Goal: Find specific page/section: Find specific page/section

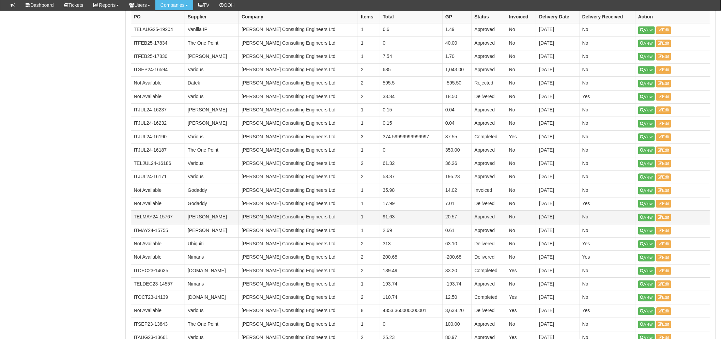
scroll to position [530, 0]
click at [642, 310] on icon at bounding box center [642, 311] width 4 height 4
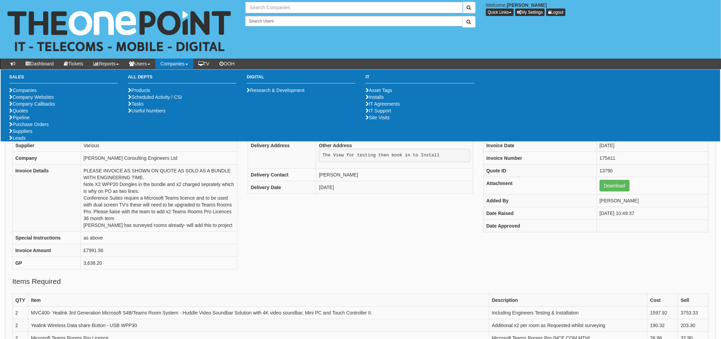
click at [257, 6] on input "text" at bounding box center [353, 8] width 217 height 12
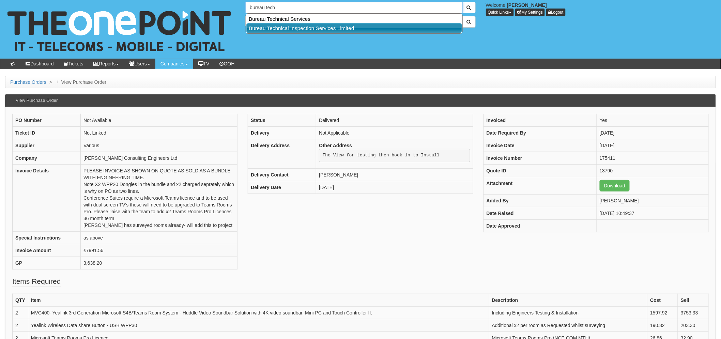
click at [301, 28] on link "Bureau Technical Inspection Services Limited" at bounding box center [354, 28] width 216 height 10
type input "Bureau Technical Inspection Services Limited"
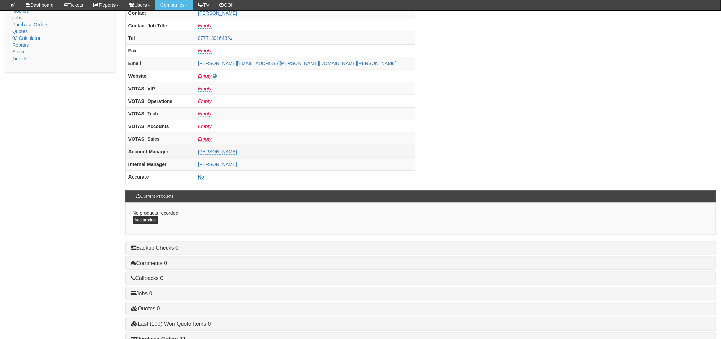
scroll to position [268, 0]
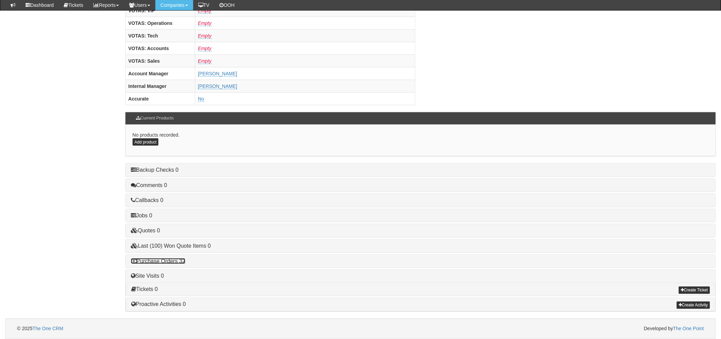
click at [164, 260] on link "Purchase Orders 32" at bounding box center [158, 261] width 54 height 6
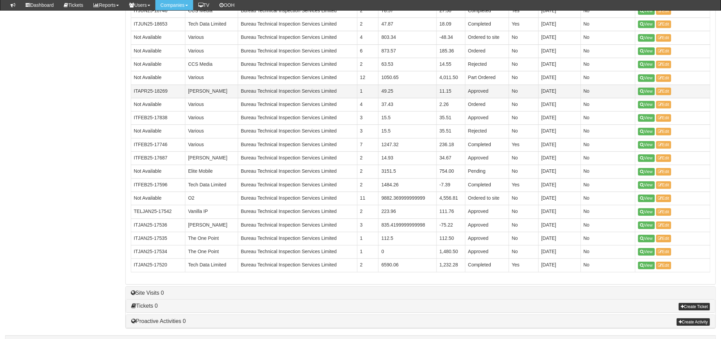
scroll to position [722, 0]
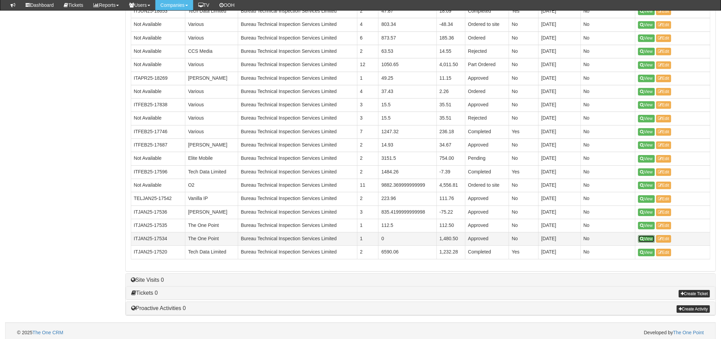
click at [649, 237] on link "View" at bounding box center [646, 238] width 17 height 7
